Goal: Task Accomplishment & Management: Complete application form

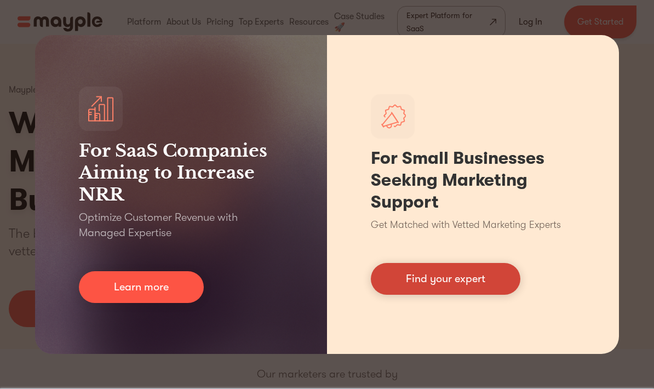
click at [403, 278] on link "Find your expert" at bounding box center [446, 279] width 150 height 32
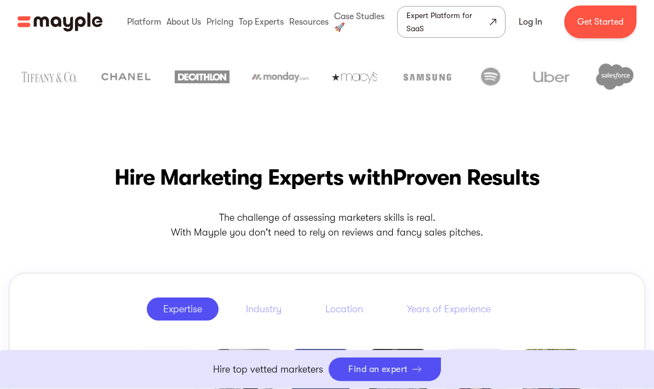
scroll to position [345, 0]
click at [366, 20] on link at bounding box center [365, 21] width 66 height 35
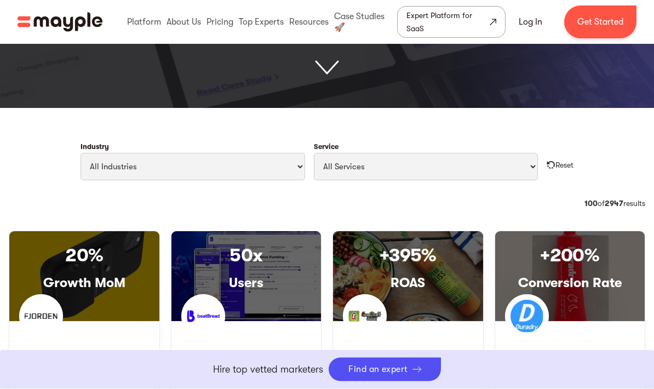
scroll to position [446, 0]
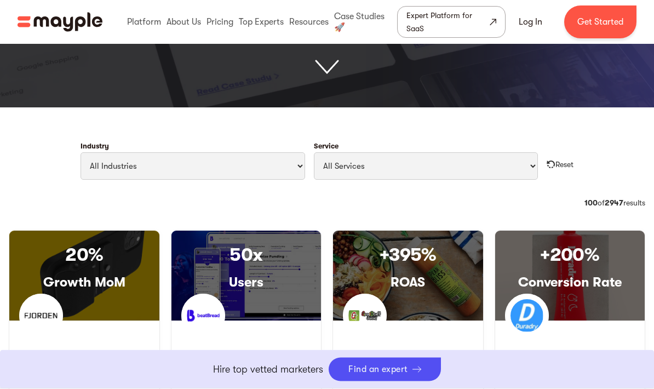
click at [334, 66] on img at bounding box center [327, 67] width 24 height 15
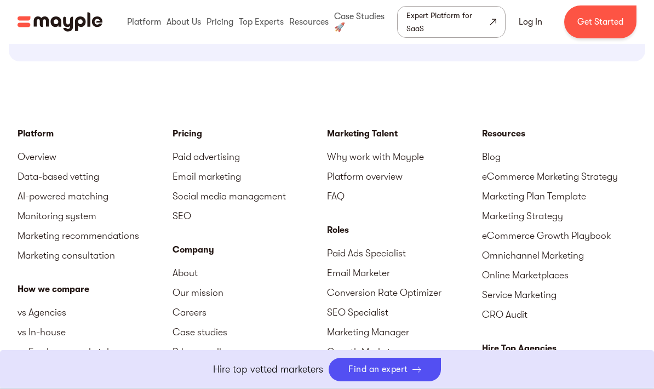
scroll to position [1248, 0]
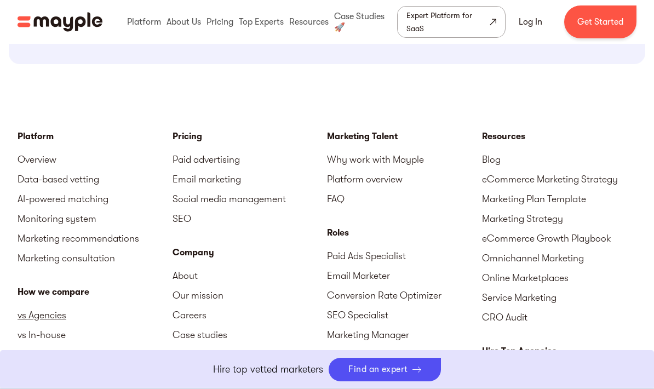
click at [31, 309] on link "vs Agencies" at bounding box center [95, 315] width 155 height 20
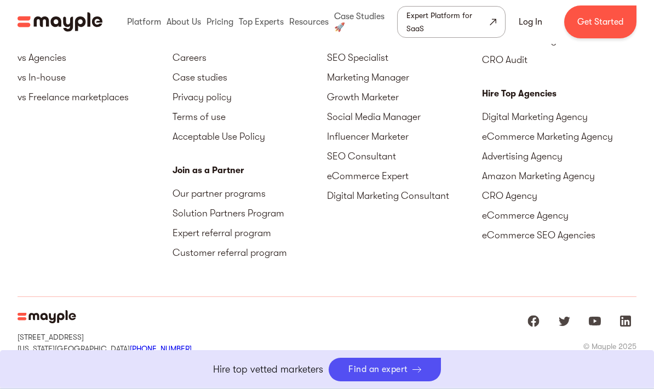
scroll to position [3733, 0]
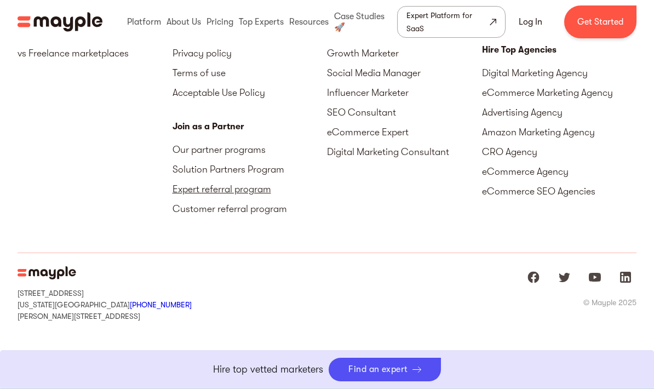
click at [255, 192] on link "Expert referral program" at bounding box center [250, 189] width 155 height 20
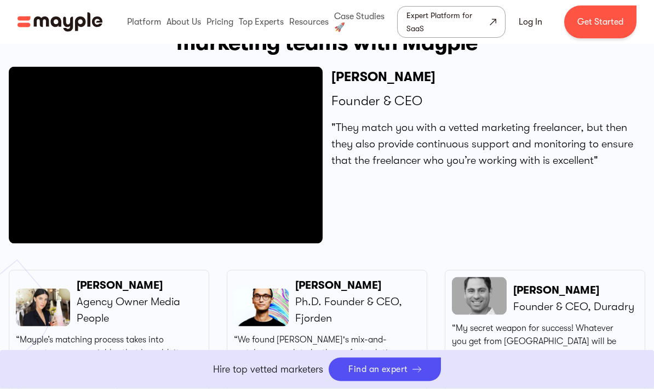
scroll to position [2891, 0]
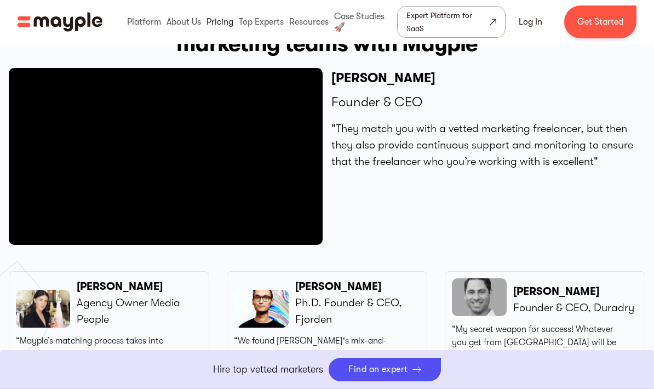
click at [216, 24] on link at bounding box center [220, 21] width 32 height 35
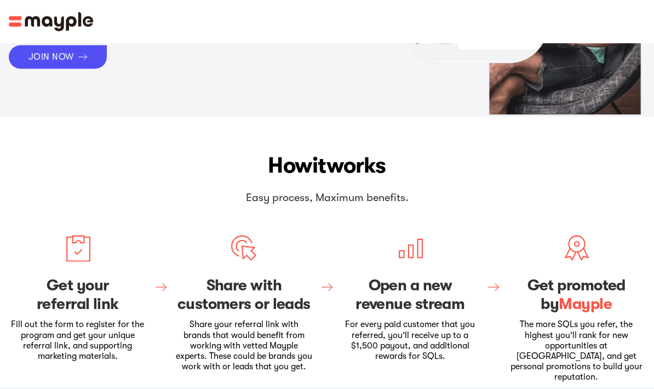
scroll to position [117, 0]
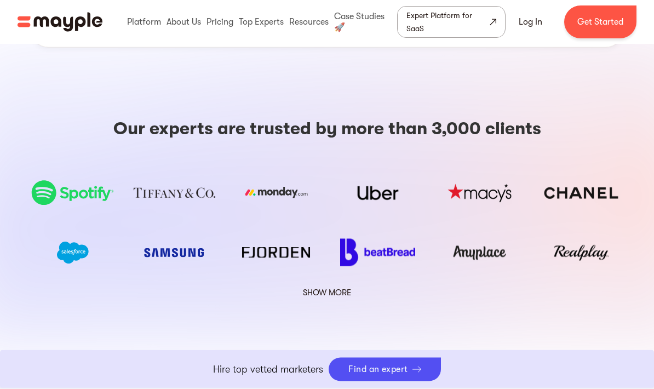
scroll to position [1843, 0]
click at [337, 285] on link "SHOW MORE" at bounding box center [327, 292] width 62 height 14
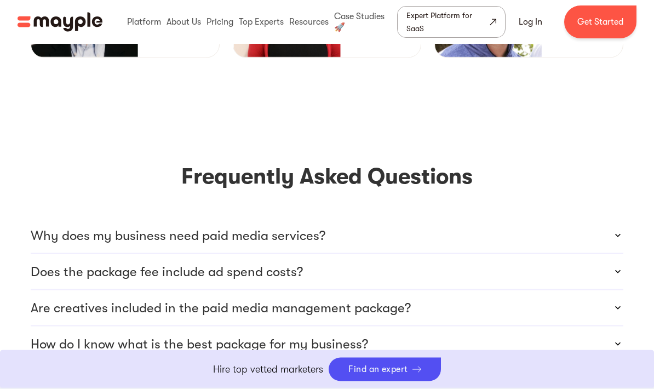
scroll to position [3110, 0]
click at [614, 230] on icon at bounding box center [618, 235] width 11 height 11
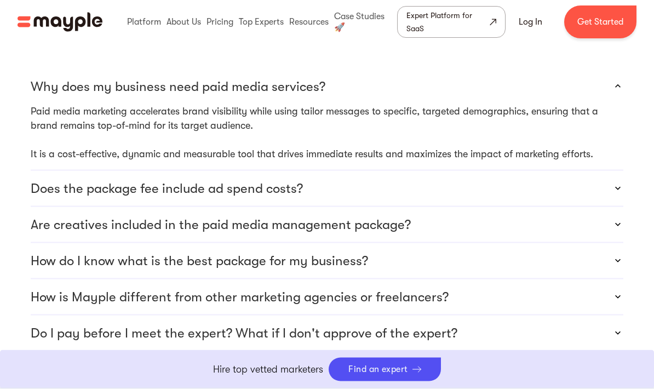
scroll to position [3259, 0]
click at [567, 170] on div "Does the package fee include ad spend costs?" at bounding box center [327, 187] width 593 height 35
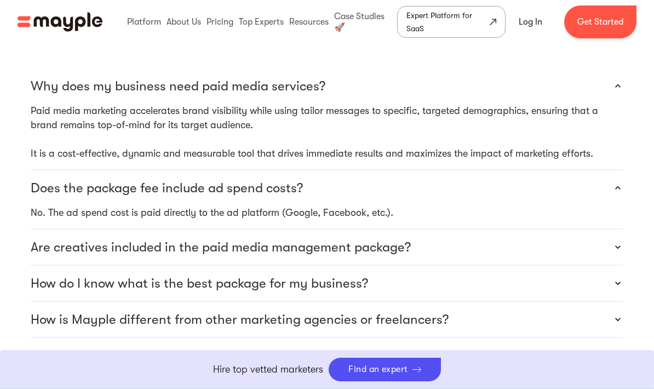
click at [572, 230] on div "Are creatives included in the paid media management package?" at bounding box center [327, 247] width 593 height 35
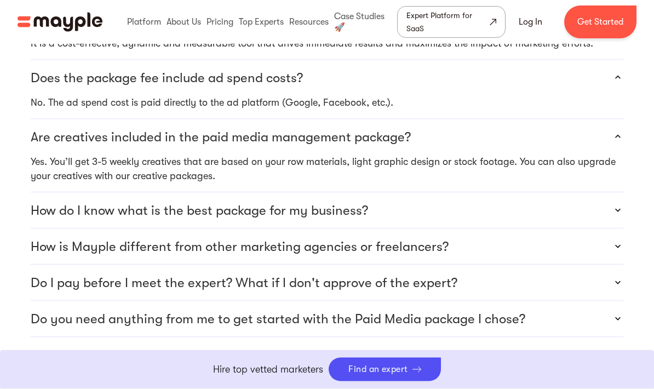
scroll to position [3372, 0]
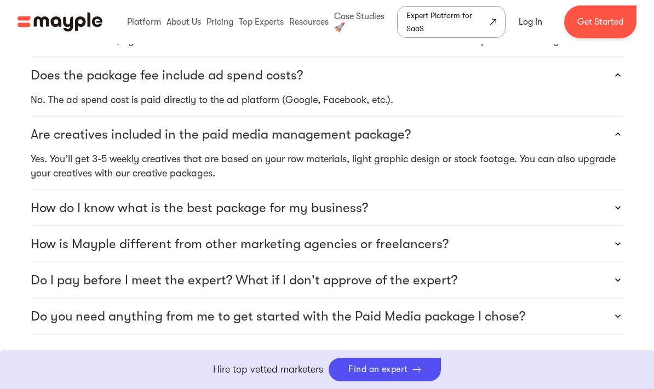
click at [609, 226] on div "How is Mayple different from other marketing agencies or freelancers?" at bounding box center [327, 243] width 593 height 35
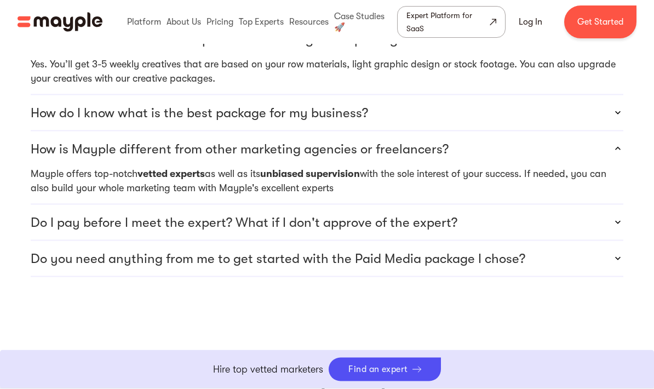
scroll to position [3467, 0]
click at [592, 204] on div "Do I pay before I meet the expert? What if I don't approve of the expert?" at bounding box center [327, 221] width 593 height 35
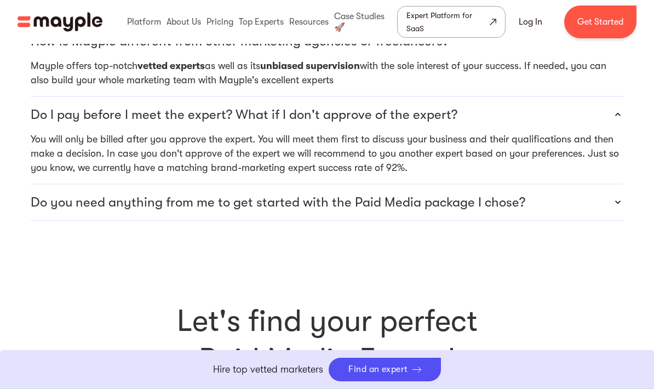
scroll to position [3575, 0]
click at [615, 196] on icon at bounding box center [618, 201] width 11 height 11
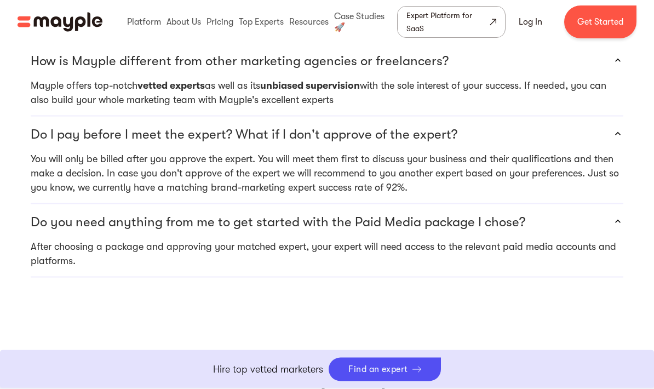
scroll to position [3556, 0]
click at [606, 14] on link "Get Started" at bounding box center [600, 21] width 72 height 33
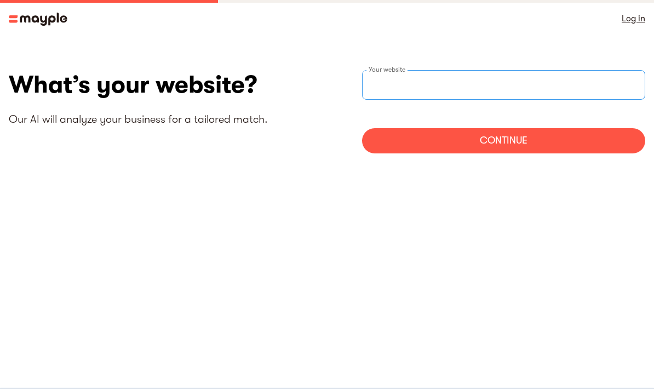
click at [558, 87] on input "websiteStep" at bounding box center [503, 85] width 283 height 30
type input "https://ARCrypto.io"
click at [563, 136] on div "Continue" at bounding box center [503, 140] width 283 height 25
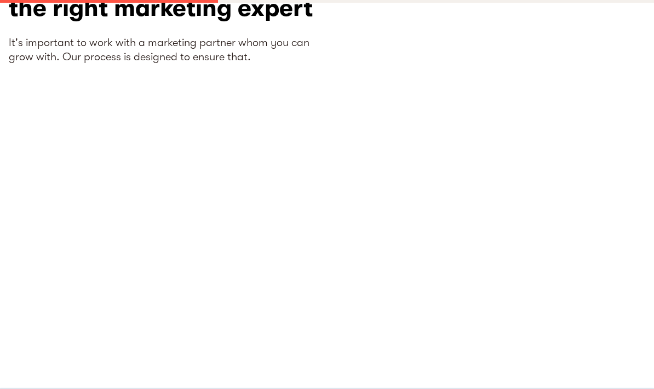
scroll to position [65, 0]
